Goal: Task Accomplishment & Management: Use online tool/utility

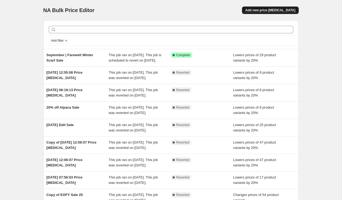
click at [272, 10] on span "Add new price change job" at bounding box center [270, 10] width 50 height 4
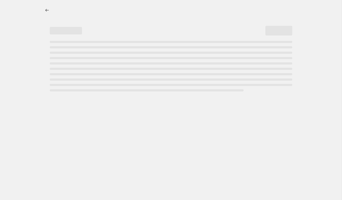
select select "percentage"
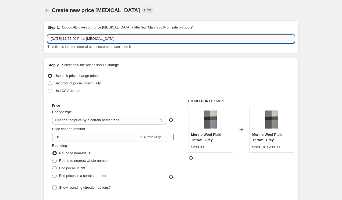
drag, startPoint x: 51, startPoint y: 39, endPoint x: 174, endPoint y: 36, distance: 123.5
click at [174, 36] on input "[DATE] 11:52:40 Price [MEDICAL_DATA]" at bounding box center [171, 38] width 247 height 9
type input "Flash Sale September"
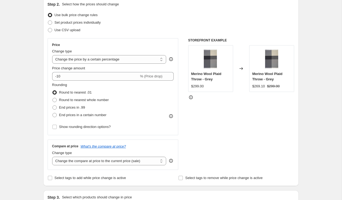
scroll to position [61, 0]
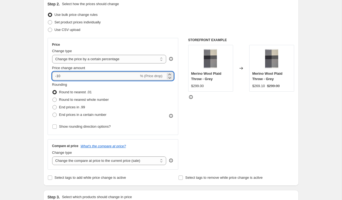
click at [69, 73] on input "-10" at bounding box center [95, 76] width 87 height 9
drag, startPoint x: 66, startPoint y: 76, endPoint x: 78, endPoint y: 81, distance: 12.8
click at [57, 76] on input "-10" at bounding box center [95, 76] width 87 height 9
type input "-20"
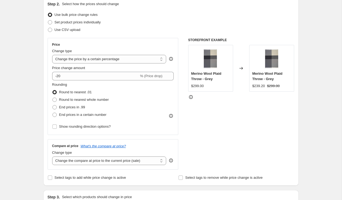
click at [62, 101] on span "Round to nearest whole number" at bounding box center [84, 100] width 50 height 4
click at [53, 98] on input "Round to nearest whole number" at bounding box center [52, 98] width 0 height 0
radio input "true"
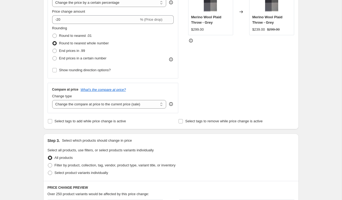
scroll to position [118, 0]
click at [87, 120] on span "Select tags to add while price change is active" at bounding box center [91, 121] width 72 height 4
click at [52, 120] on input "Select tags to add while price change is active" at bounding box center [50, 121] width 4 height 4
checkbox input "true"
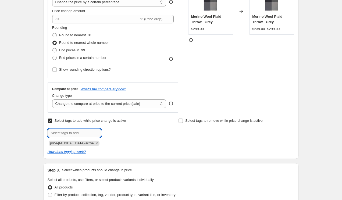
click at [83, 132] on input "text" at bounding box center [75, 133] width 54 height 9
type input "on sale"
click at [112, 131] on b "Add" at bounding box center [109, 133] width 6 height 4
drag, startPoint x: 180, startPoint y: 121, endPoint x: 192, endPoint y: 128, distance: 13.9
click at [180, 121] on input "Select tags to remove while price change is active" at bounding box center [181, 121] width 4 height 4
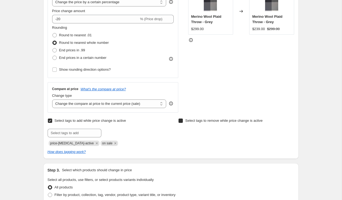
checkbox input "true"
click at [202, 135] on input "text" at bounding box center [205, 133] width 54 height 9
type input "not on sale"
click at [256, 130] on button "Add not on sale" at bounding box center [248, 133] width 31 height 8
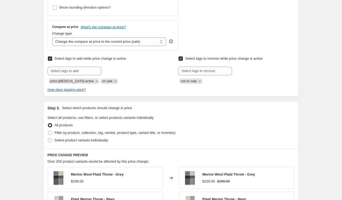
scroll to position [191, 0]
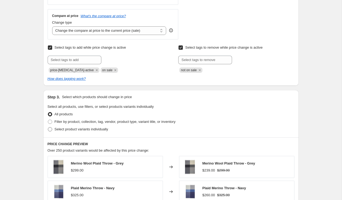
click at [72, 129] on span "Select product variants individually" at bounding box center [82, 129] width 54 height 4
click at [48, 127] on input "Select product variants individually" at bounding box center [48, 127] width 0 height 0
radio input "true"
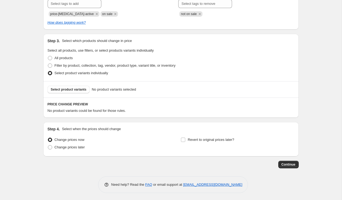
scroll to position [249, 0]
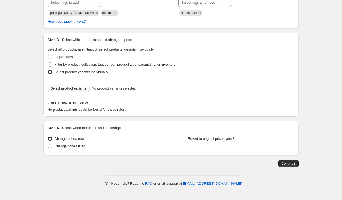
click at [67, 91] on button "Select product variants" at bounding box center [69, 89] width 42 height 8
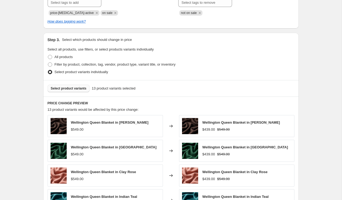
click at [77, 90] on span "Select product variants" at bounding box center [69, 88] width 36 height 4
click at [76, 88] on span "Select product variants" at bounding box center [69, 88] width 36 height 4
click at [54, 90] on span "Select product variants" at bounding box center [69, 88] width 36 height 4
click at [75, 89] on span "Select product variants" at bounding box center [69, 88] width 36 height 4
click at [80, 88] on span "Select product variants" at bounding box center [69, 88] width 36 height 4
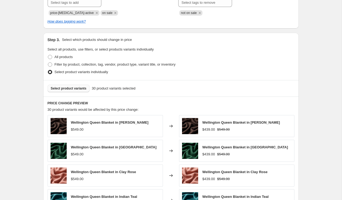
click at [76, 90] on span "Select product variants" at bounding box center [69, 88] width 36 height 4
click at [73, 88] on span "Select product variants" at bounding box center [69, 88] width 36 height 4
click at [73, 89] on span "Select product variants" at bounding box center [69, 88] width 36 height 4
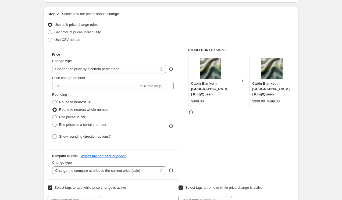
scroll to position [52, 0]
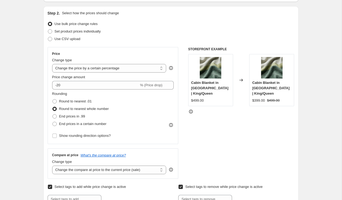
click at [191, 109] on icon at bounding box center [190, 111] width 5 height 5
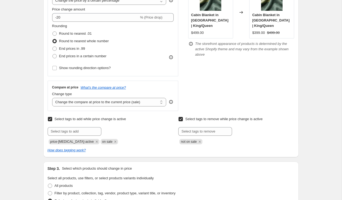
scroll to position [195, 0]
